Goal: Transaction & Acquisition: Obtain resource

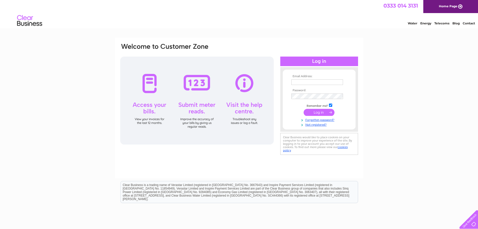
type input "[EMAIL_ADDRESS][DOMAIN_NAME]"
click at [322, 110] on input "submit" at bounding box center [319, 112] width 31 height 7
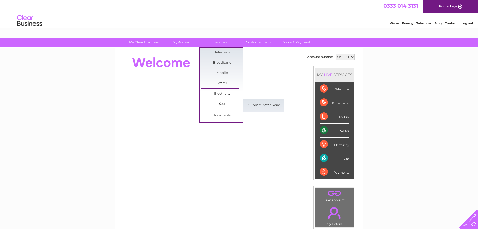
click at [225, 105] on link "Gas" at bounding box center [222, 104] width 41 height 10
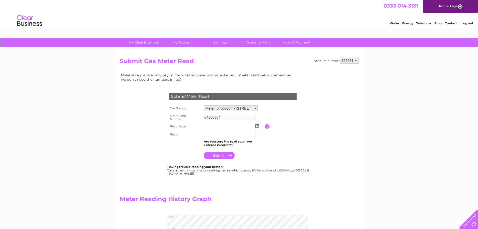
click at [267, 127] on input "button" at bounding box center [267, 126] width 5 height 5
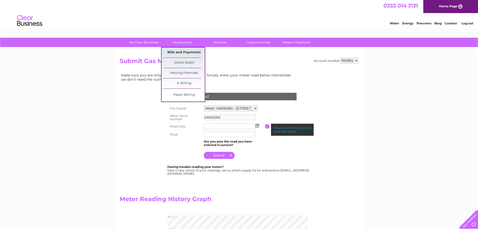
click at [193, 53] on link "Bills and Payments" at bounding box center [183, 52] width 41 height 10
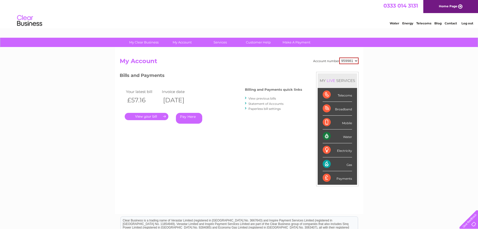
click at [160, 115] on link "." at bounding box center [147, 116] width 44 height 7
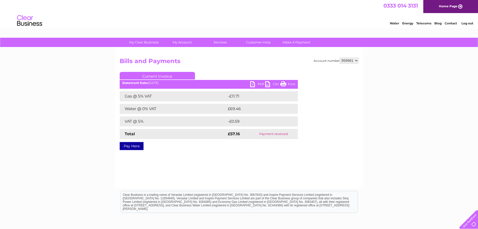
click at [255, 83] on link "PDF" at bounding box center [257, 84] width 15 height 7
